Goal: Information Seeking & Learning: Compare options

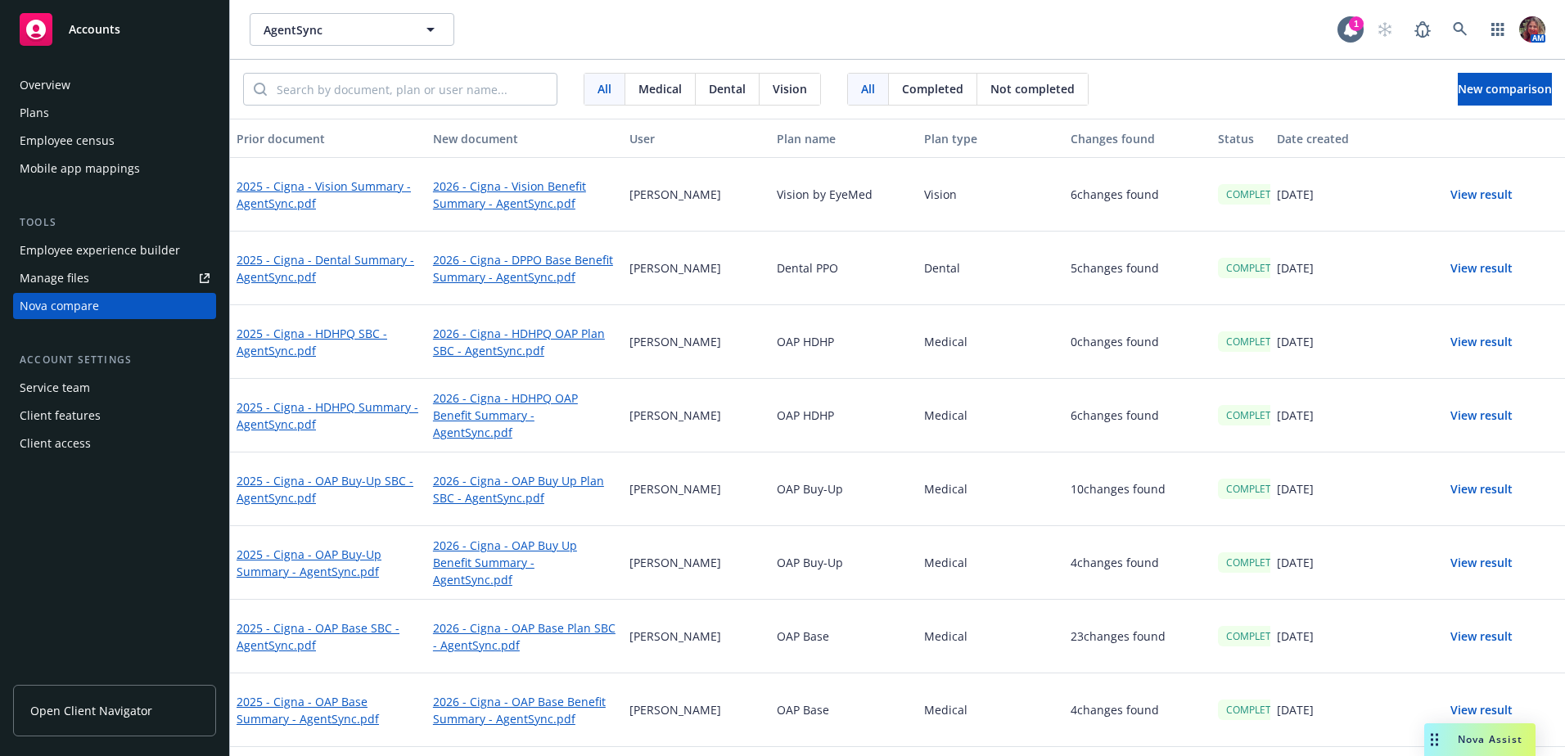
click at [1487, 196] on button "View result" at bounding box center [1481, 194] width 115 height 33
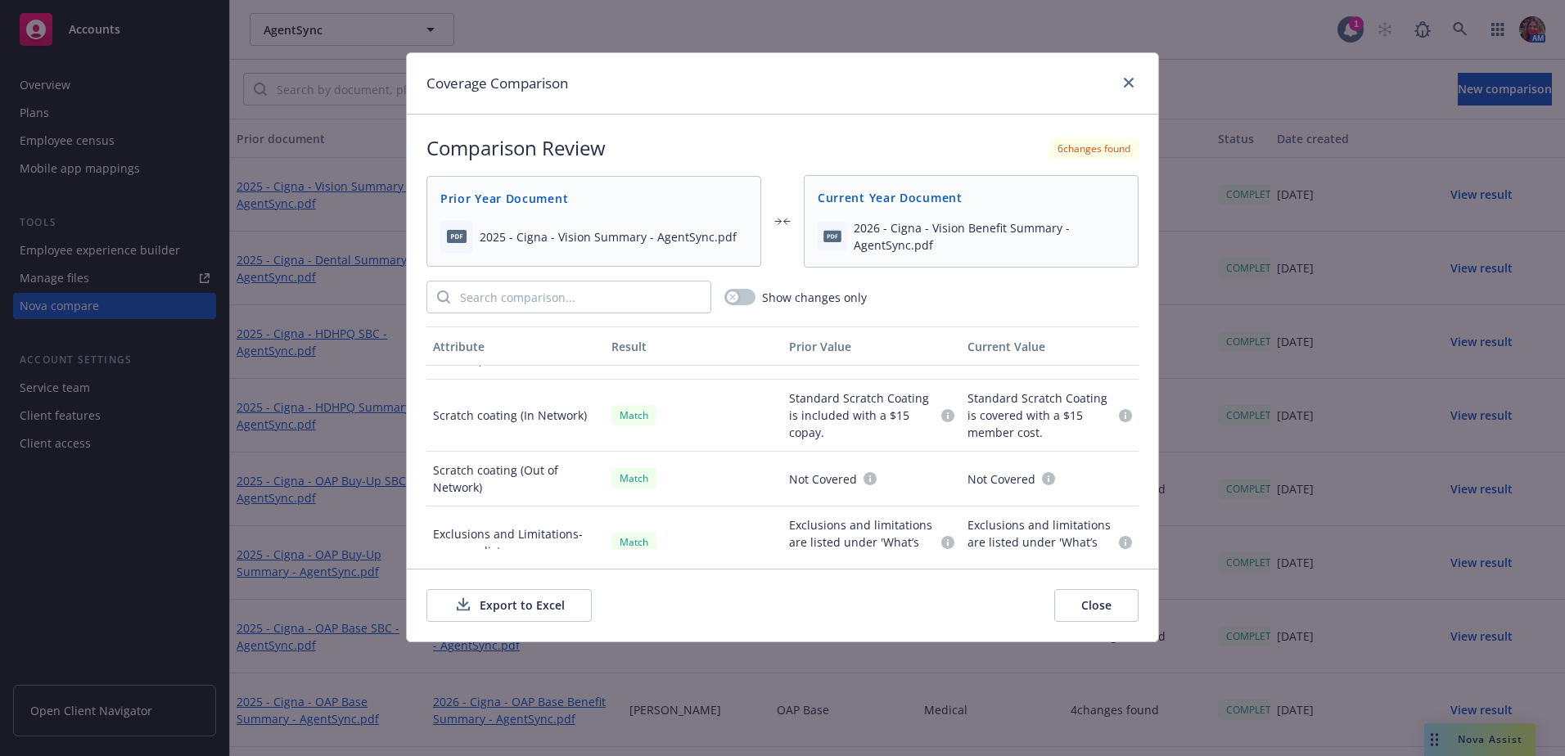
scroll to position [1257, 0]
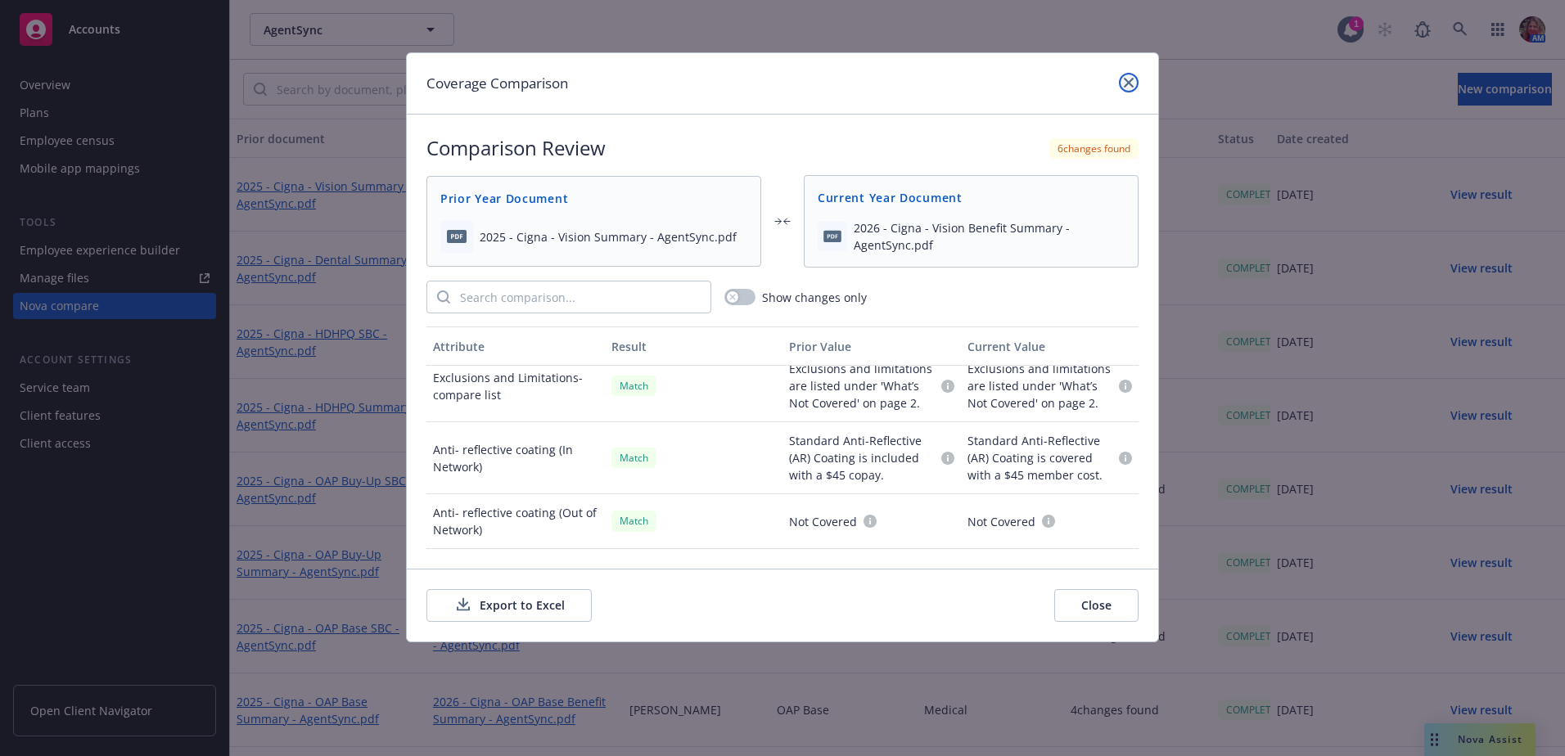
click at [1126, 86] on icon "close" at bounding box center [1129, 83] width 10 height 10
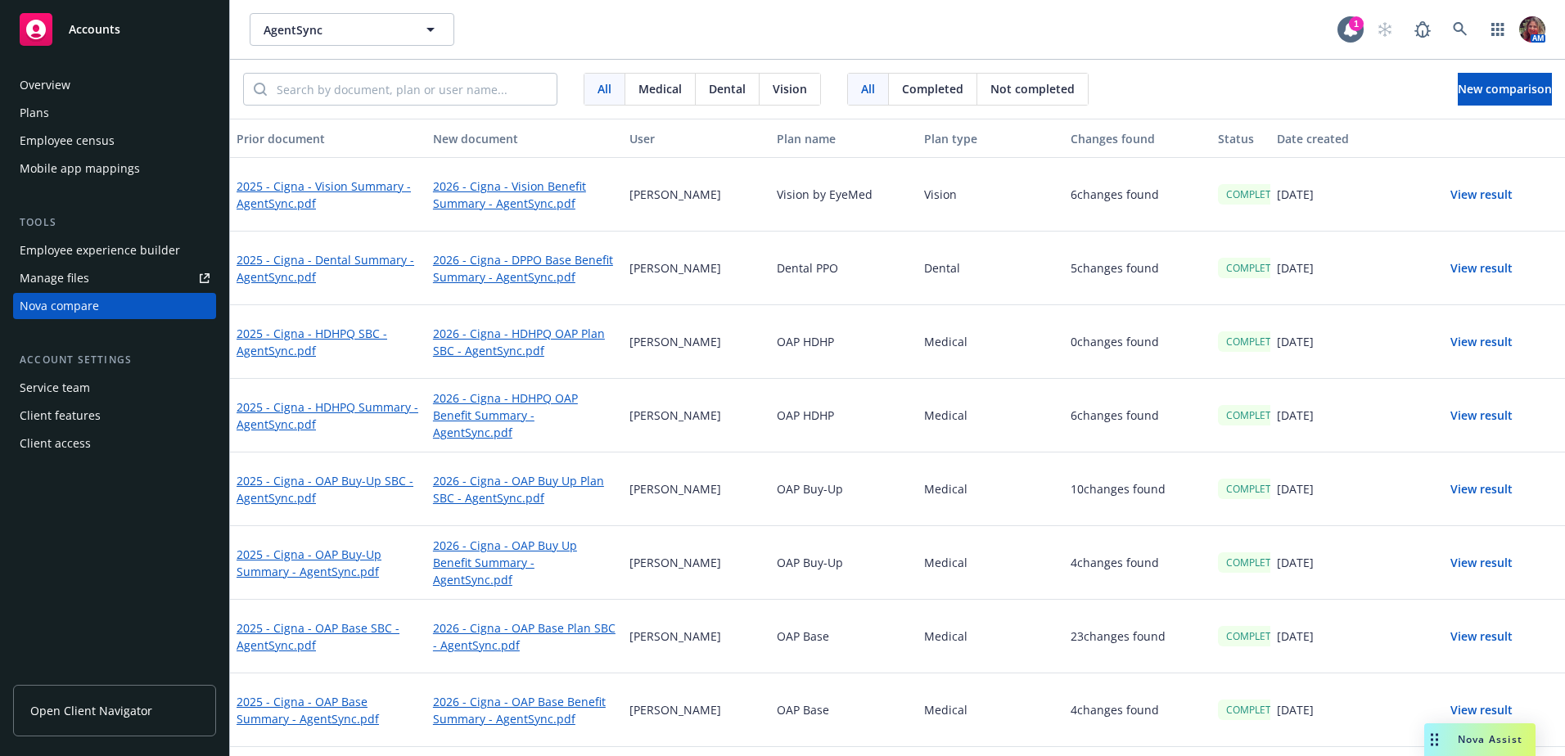
click at [1458, 409] on button "View result" at bounding box center [1481, 415] width 115 height 33
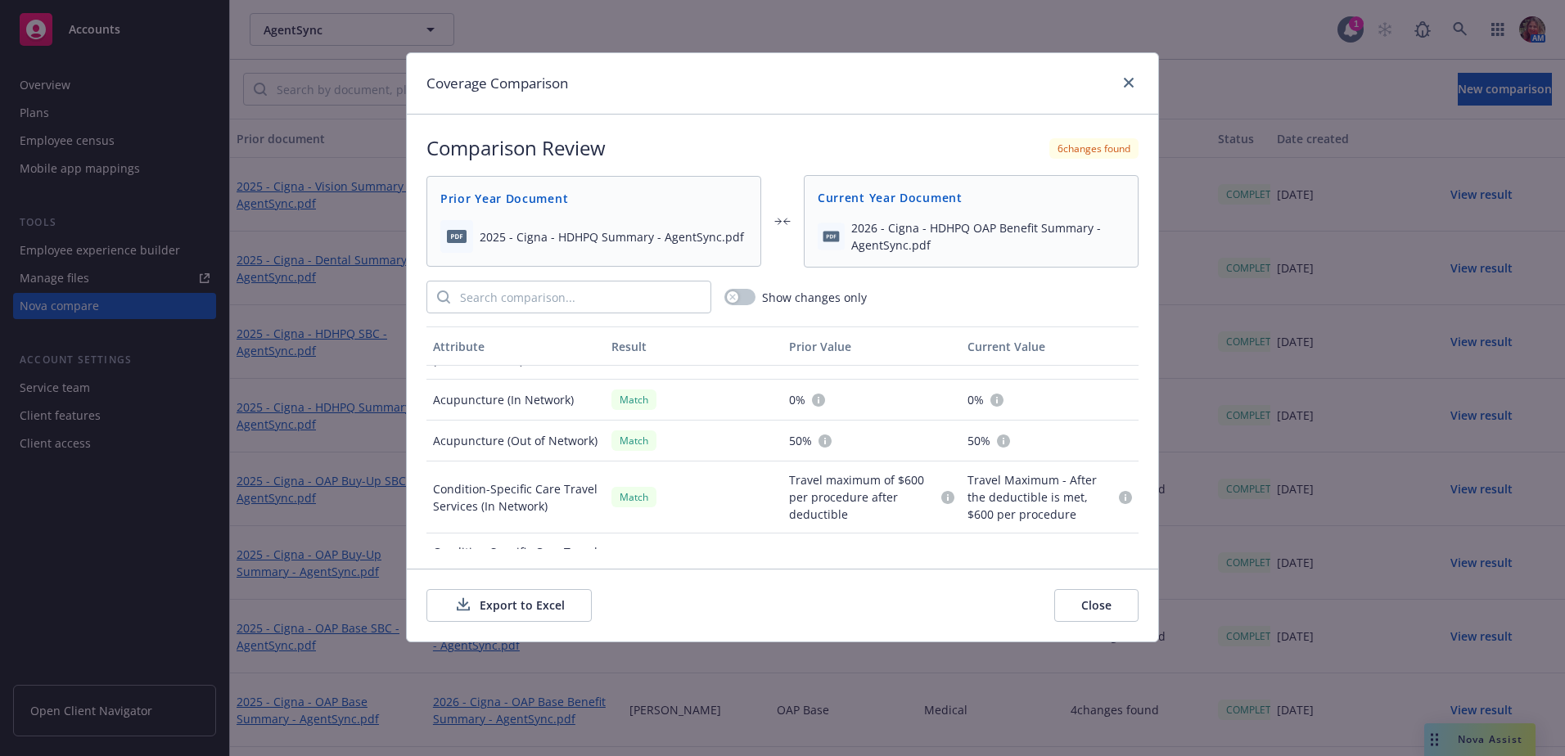
scroll to position [2904, 0]
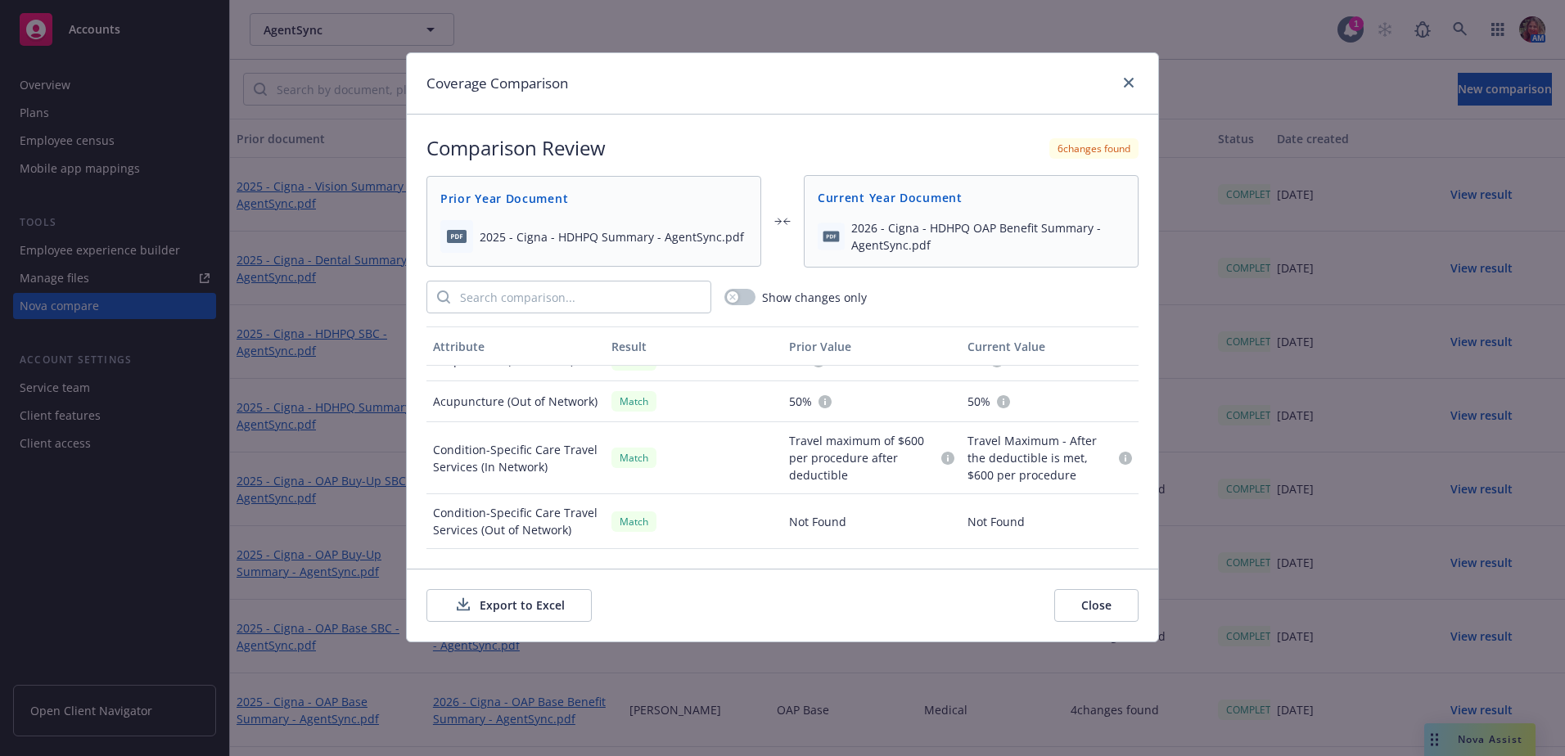
click at [1086, 603] on button "Close" at bounding box center [1096, 605] width 84 height 33
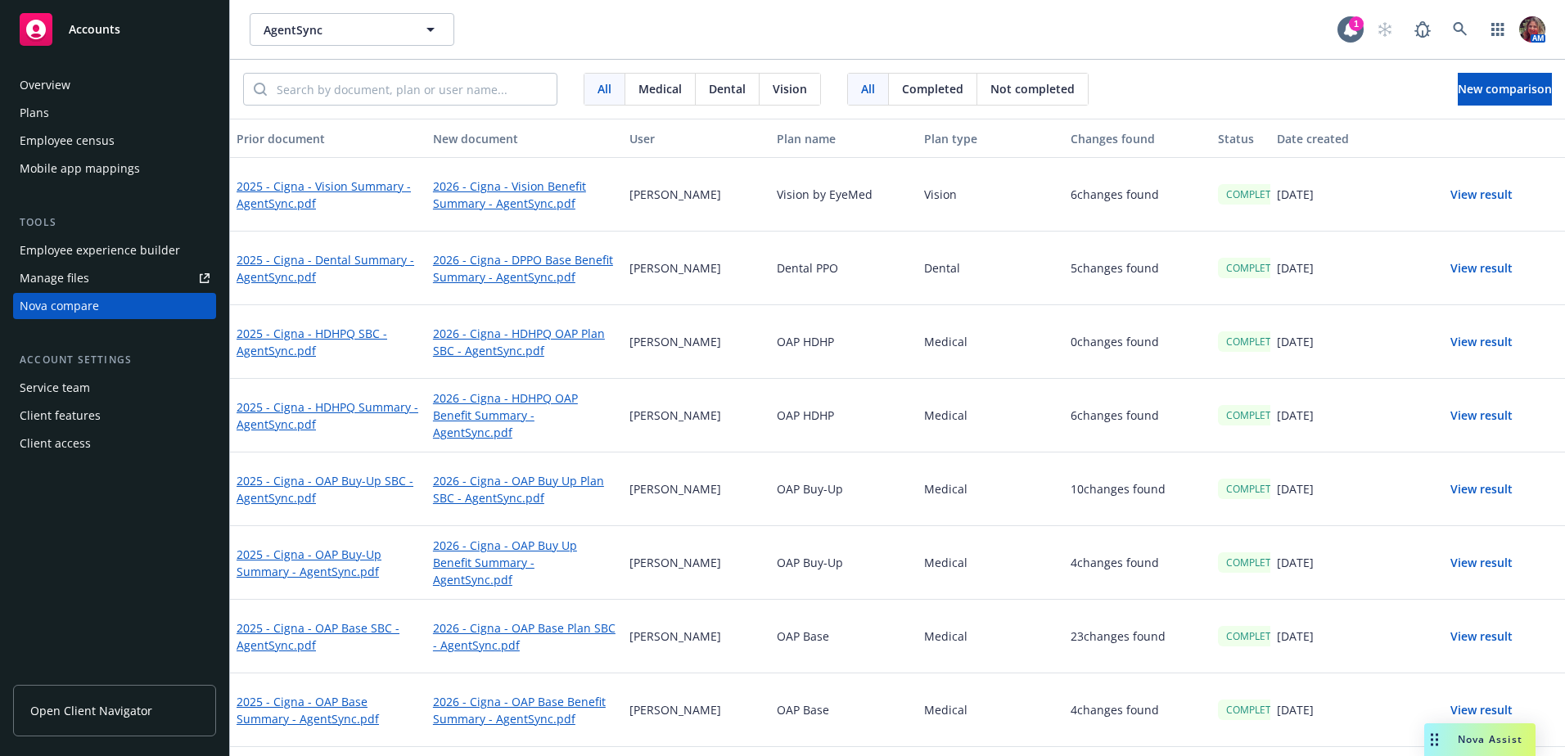
scroll to position [82, 0]
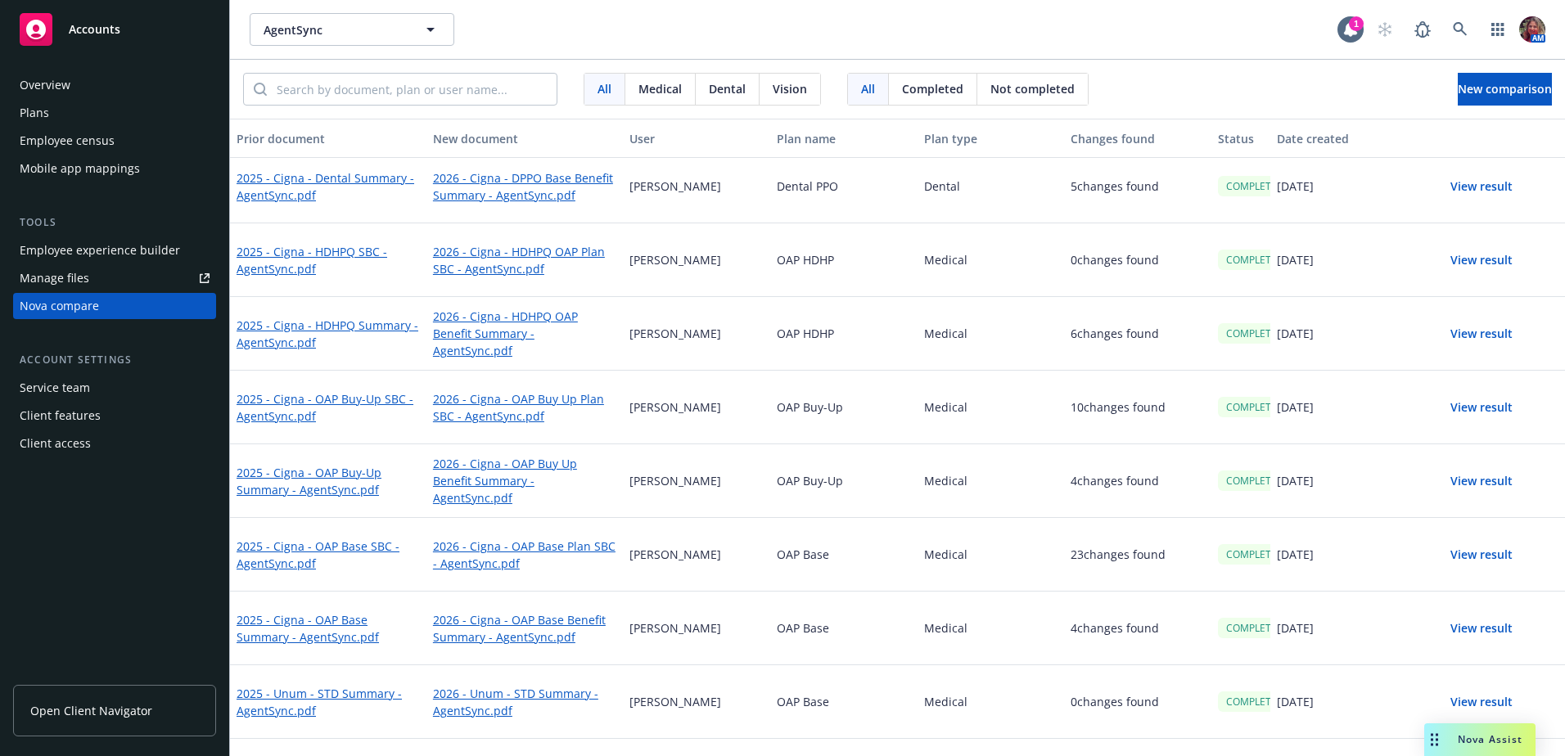
click at [1481, 562] on button "View result" at bounding box center [1481, 555] width 115 height 33
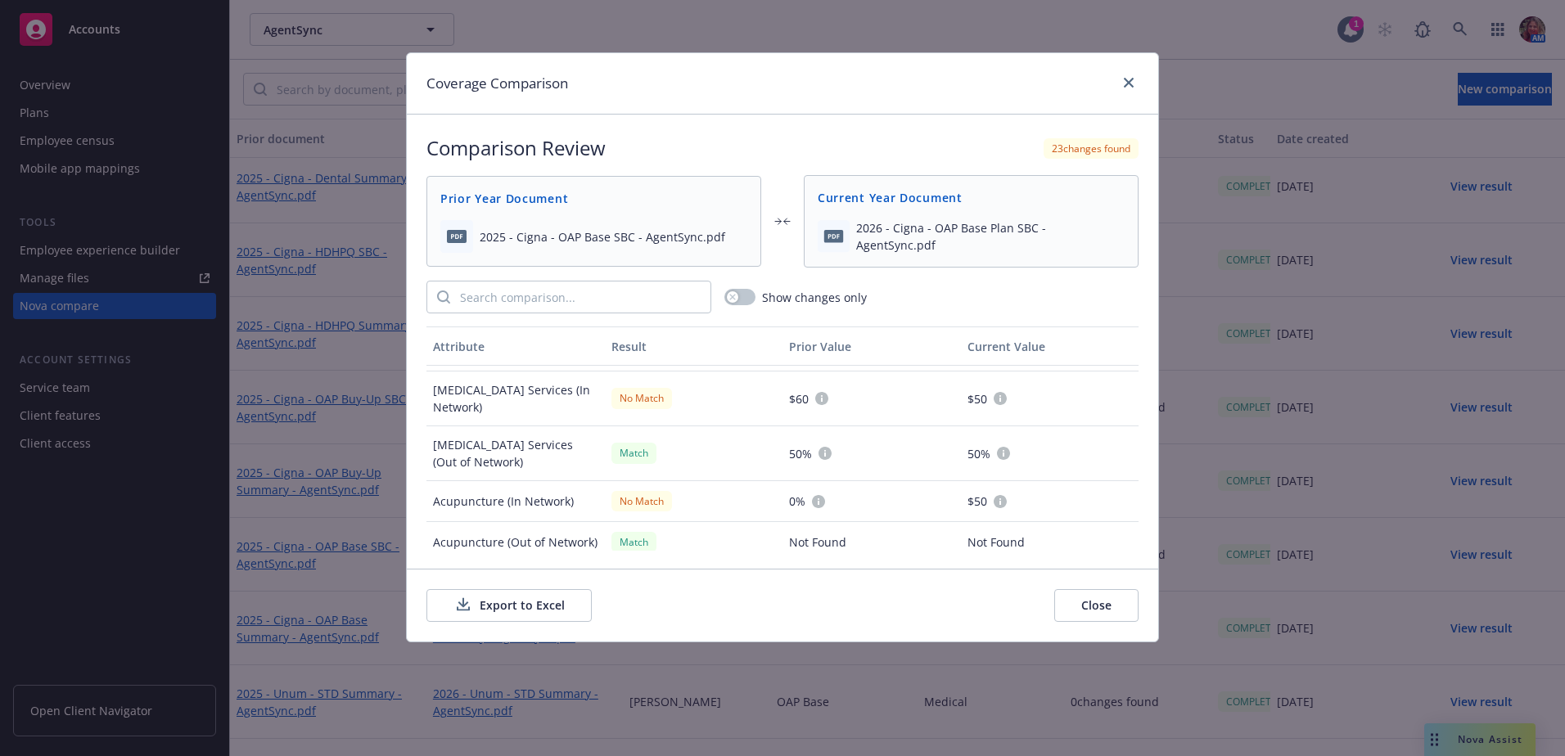
scroll to position [2763, 0]
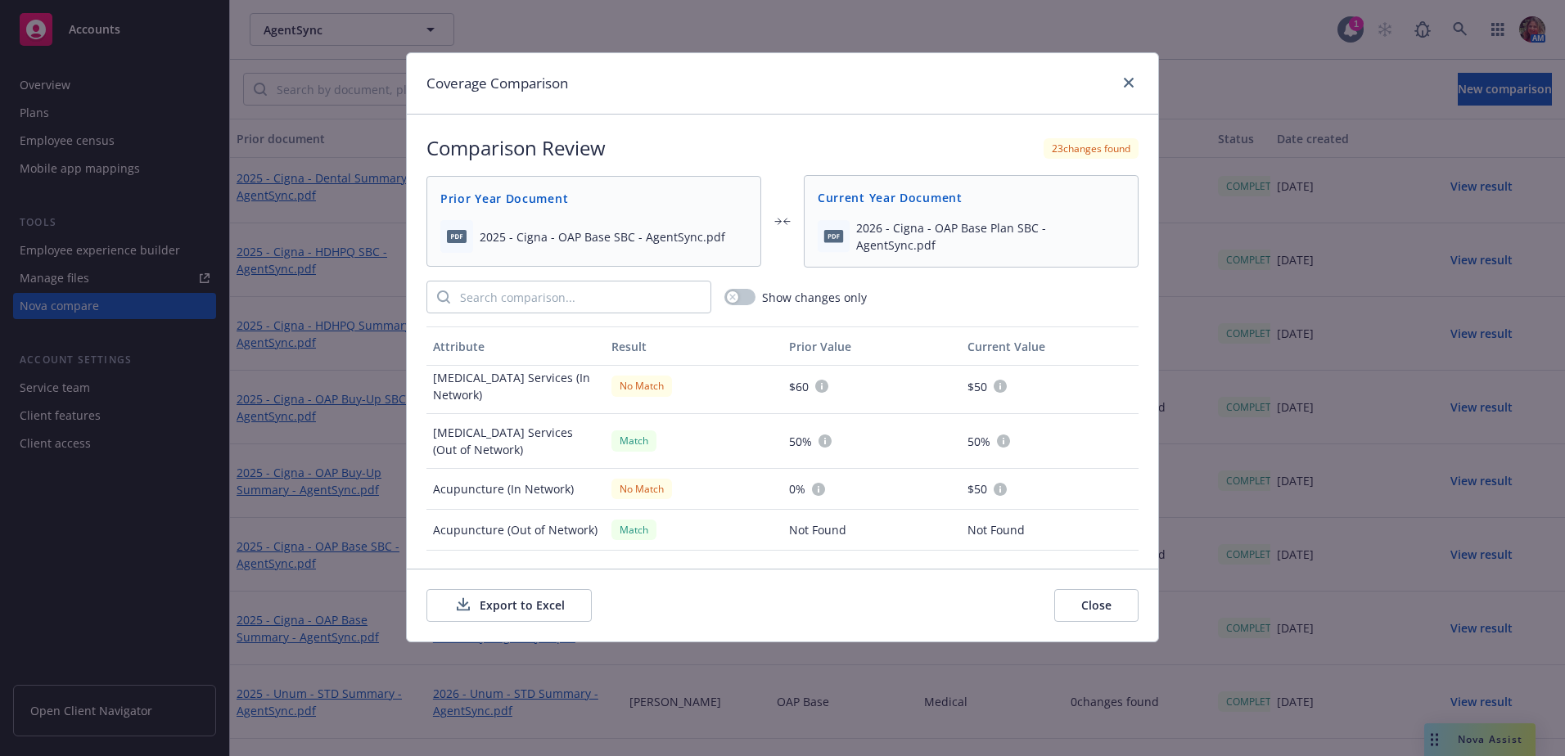
click at [593, 237] on span "2025 - Cigna - OAP Base SBC - AgentSync.pdf" at bounding box center [603, 236] width 246 height 17
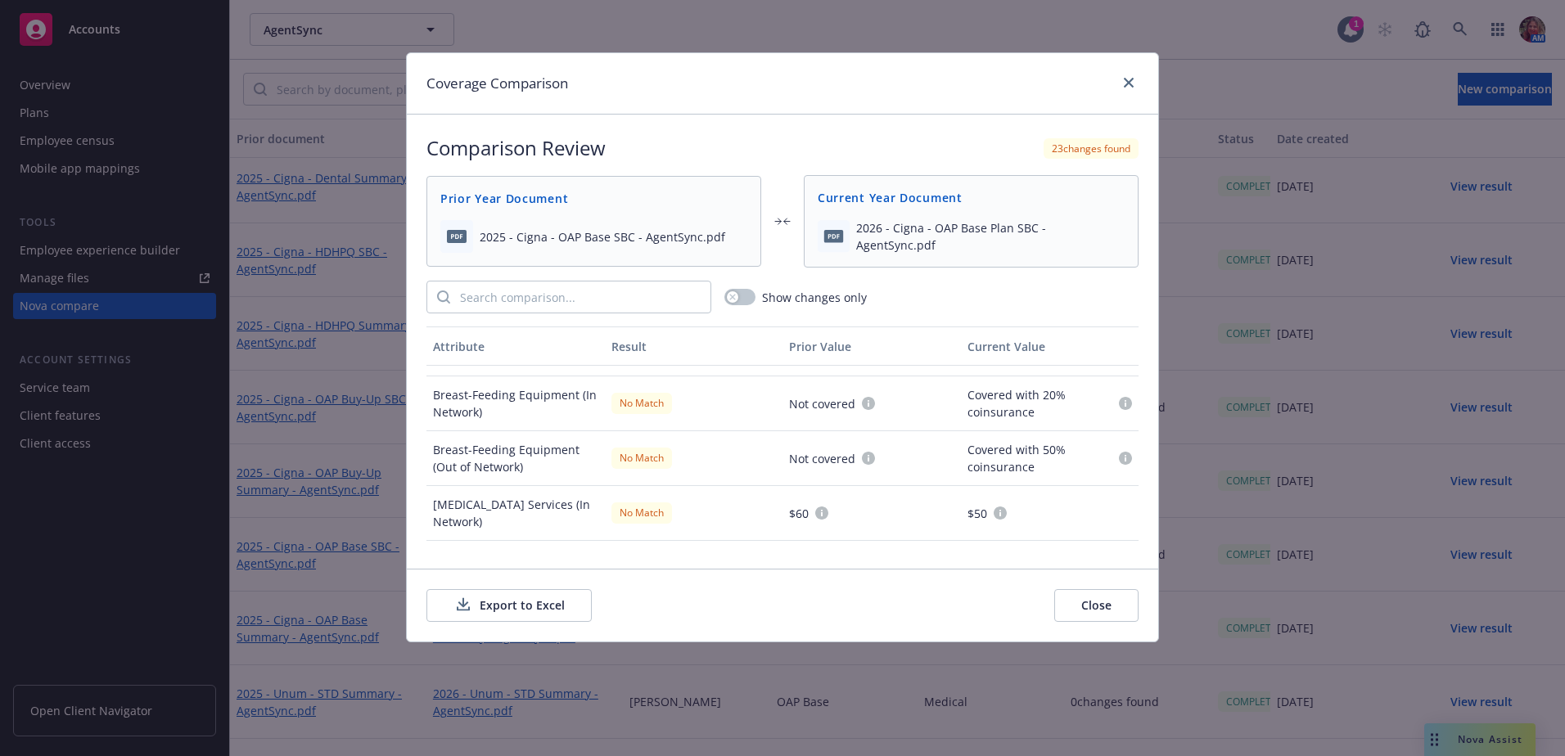
scroll to position [2599, 0]
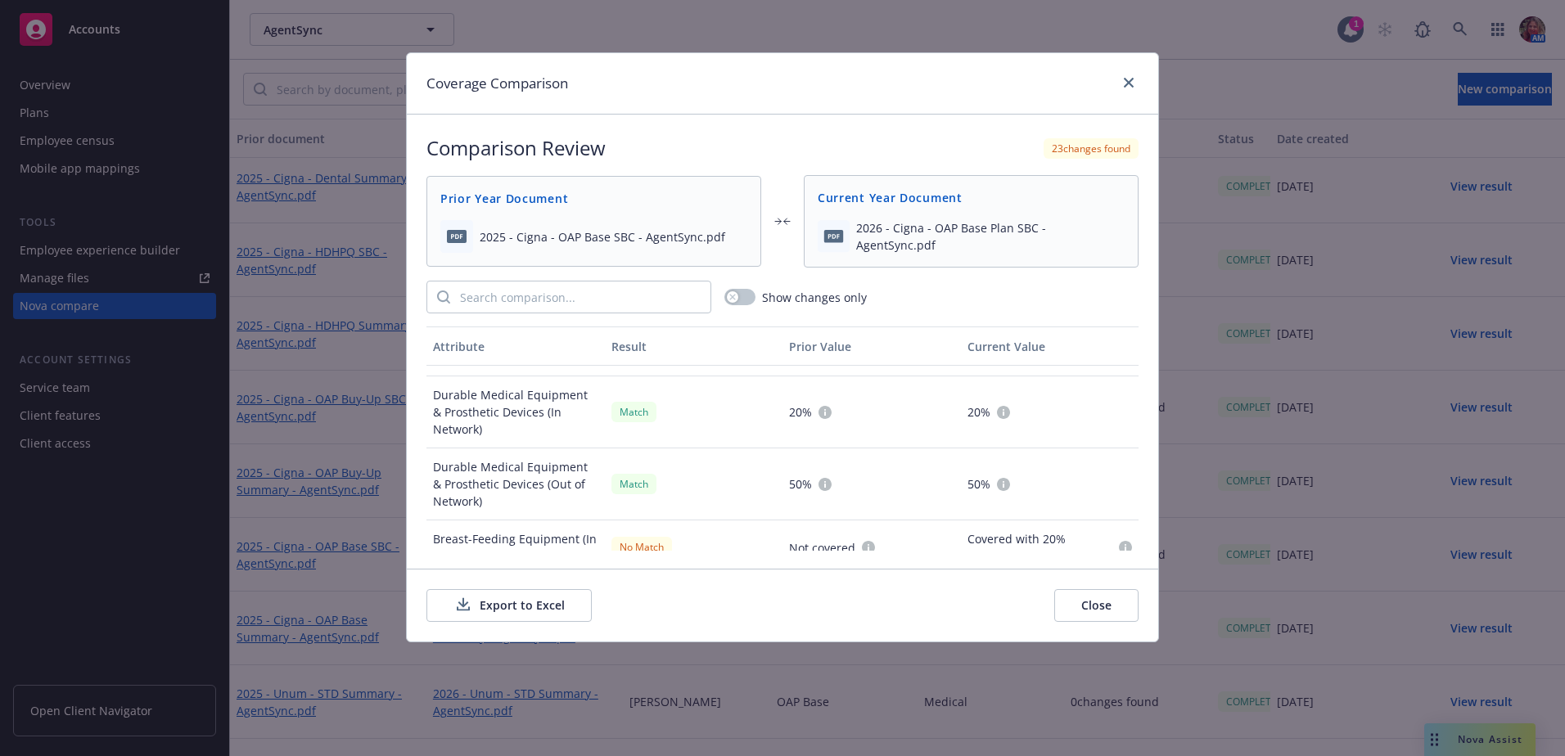
click at [498, 612] on button "Export to Excel" at bounding box center [509, 605] width 165 height 33
